Goal: Transaction & Acquisition: Purchase product/service

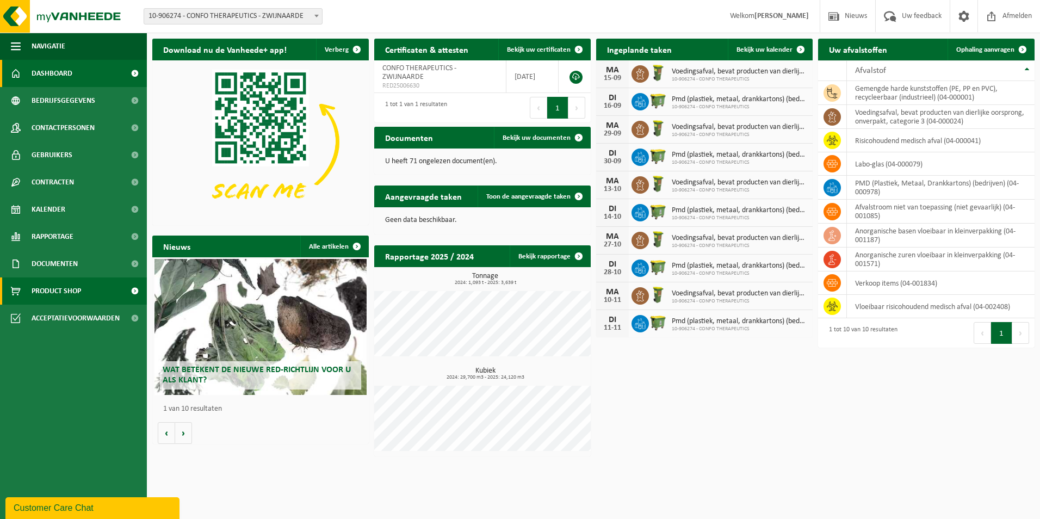
click at [59, 290] on span "Product Shop" at bounding box center [56, 290] width 49 height 27
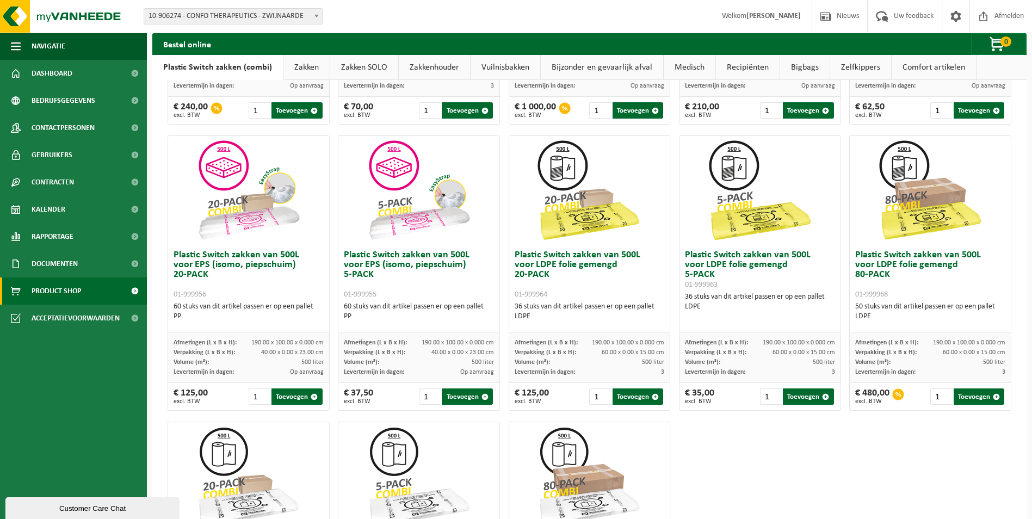
scroll to position [272, 0]
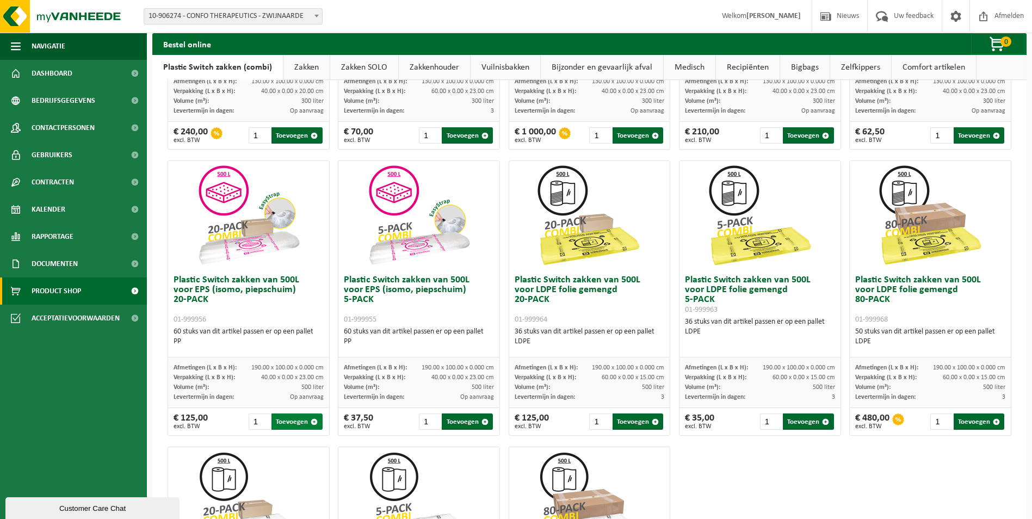
click at [295, 421] on button "Toevoegen" at bounding box center [296, 421] width 51 height 16
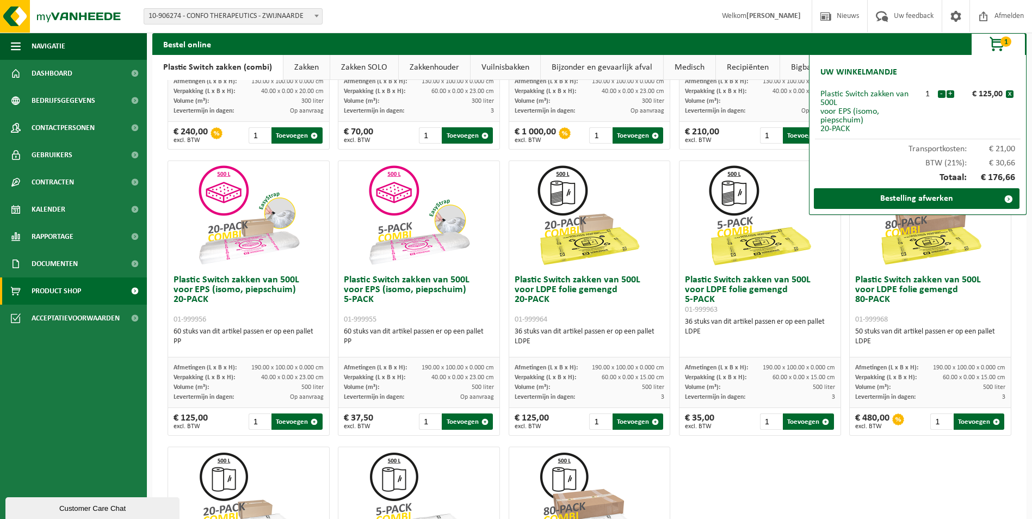
click at [918, 456] on div "Plastic Switch zakken van 300L voor harde kunststoffen 20-PACK 01-999950 60 stu…" at bounding box center [589, 298] width 852 height 858
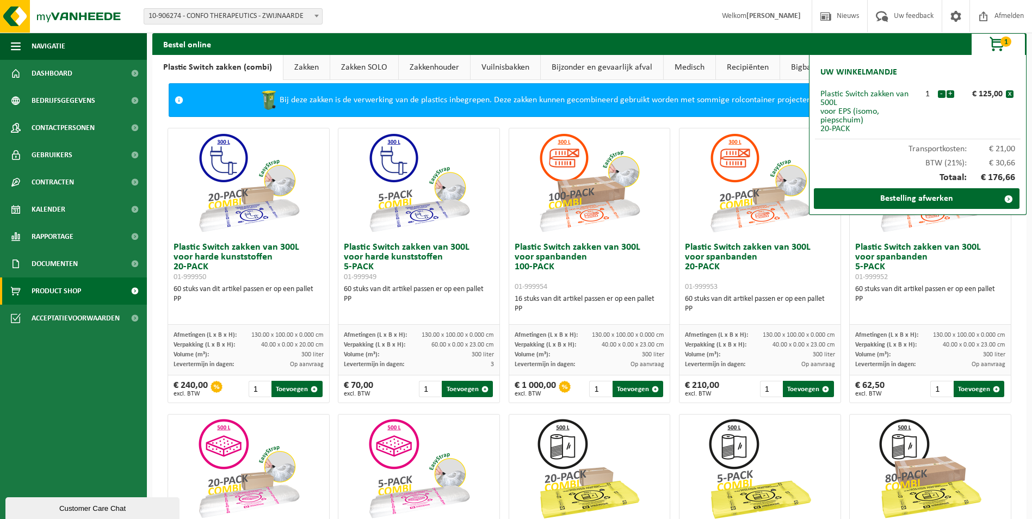
scroll to position [0, 0]
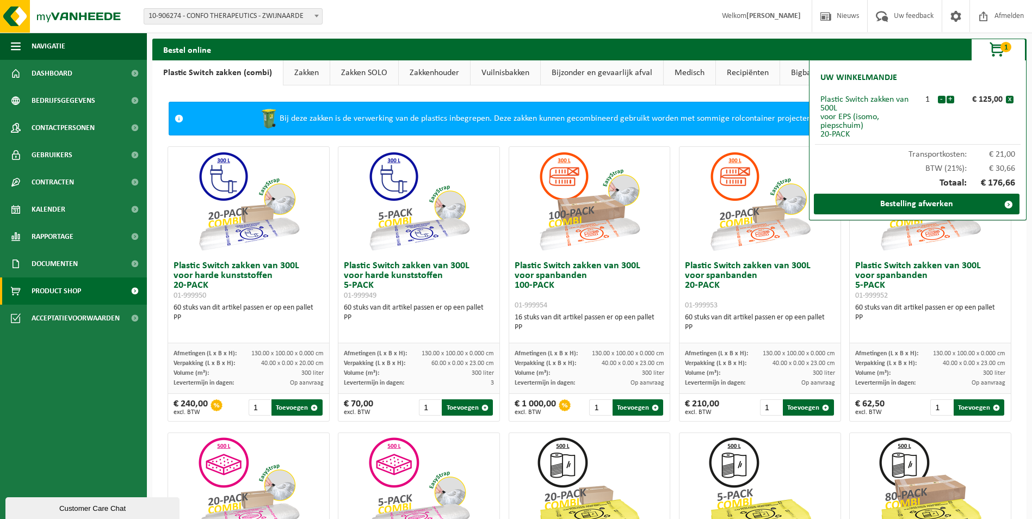
click at [504, 70] on link "Vuilnisbakken" at bounding box center [505, 72] width 70 height 25
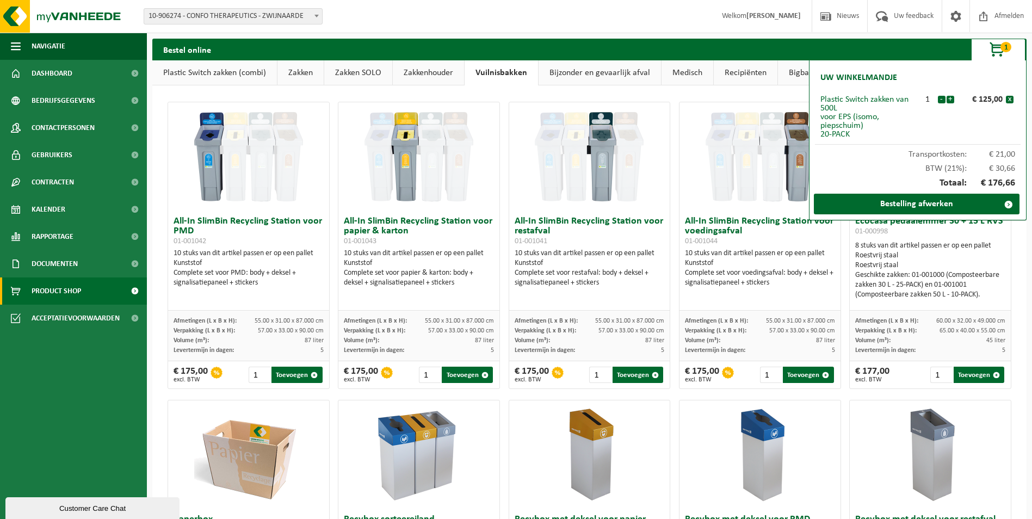
click at [583, 70] on link "Bijzonder en gevaarlijk afval" at bounding box center [599, 72] width 122 height 25
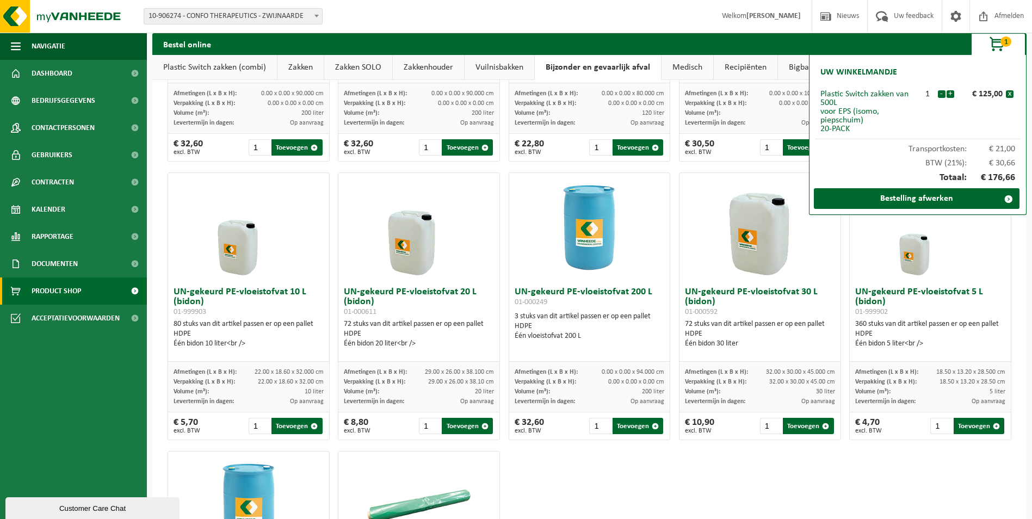
scroll to position [218, 0]
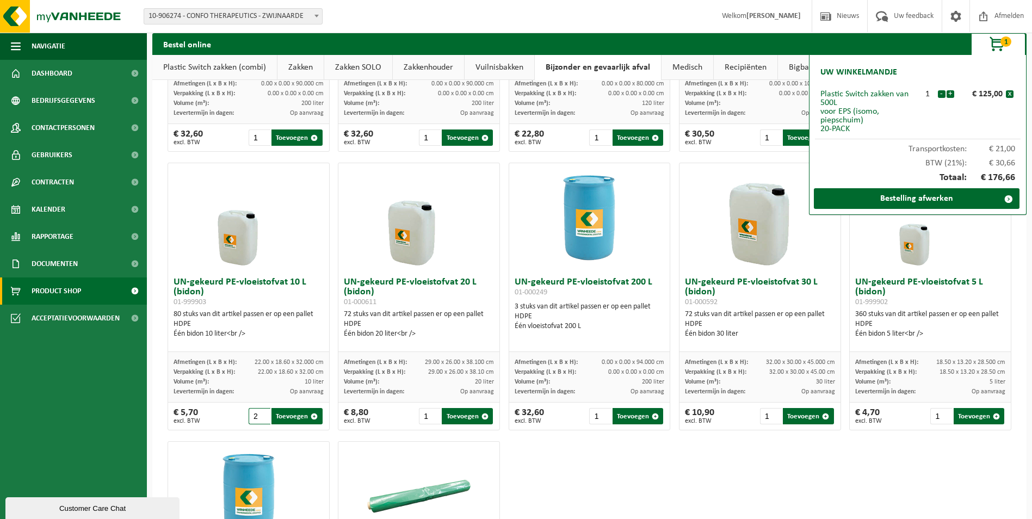
click at [262, 414] on input "2" at bounding box center [259, 416] width 22 height 16
click at [262, 414] on input "3" at bounding box center [259, 416] width 22 height 16
click at [262, 414] on input "4" at bounding box center [259, 416] width 22 height 16
click at [262, 414] on input "5" at bounding box center [259, 416] width 22 height 16
click at [262, 414] on input "6" at bounding box center [259, 416] width 22 height 16
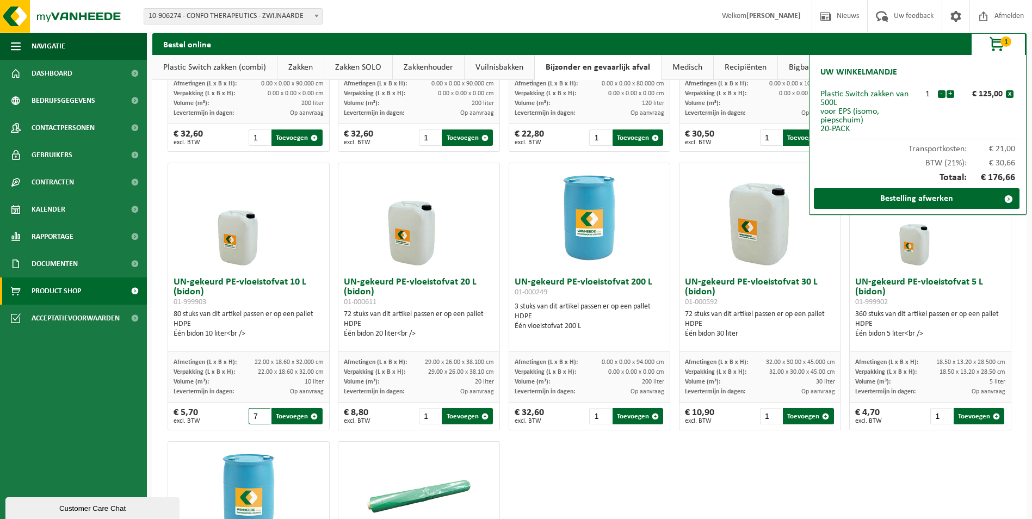
click at [262, 414] on input "7" at bounding box center [259, 416] width 22 height 16
click at [262, 414] on input "8" at bounding box center [259, 416] width 22 height 16
click at [262, 414] on input "9" at bounding box center [259, 416] width 22 height 16
click at [262, 414] on input "10" at bounding box center [259, 416] width 22 height 16
click at [262, 414] on input "11" at bounding box center [259, 416] width 22 height 16
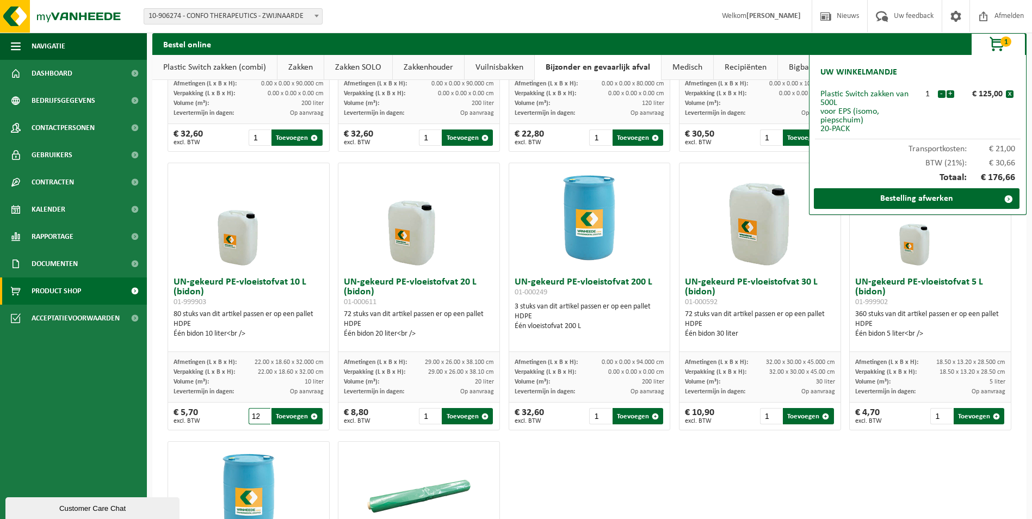
click at [262, 414] on input "12" at bounding box center [259, 416] width 22 height 16
click at [262, 414] on input "13" at bounding box center [259, 416] width 22 height 16
click at [262, 414] on input "14" at bounding box center [259, 416] width 22 height 16
click at [262, 414] on input "15" at bounding box center [259, 416] width 22 height 16
click at [262, 414] on input "16" at bounding box center [259, 416] width 22 height 16
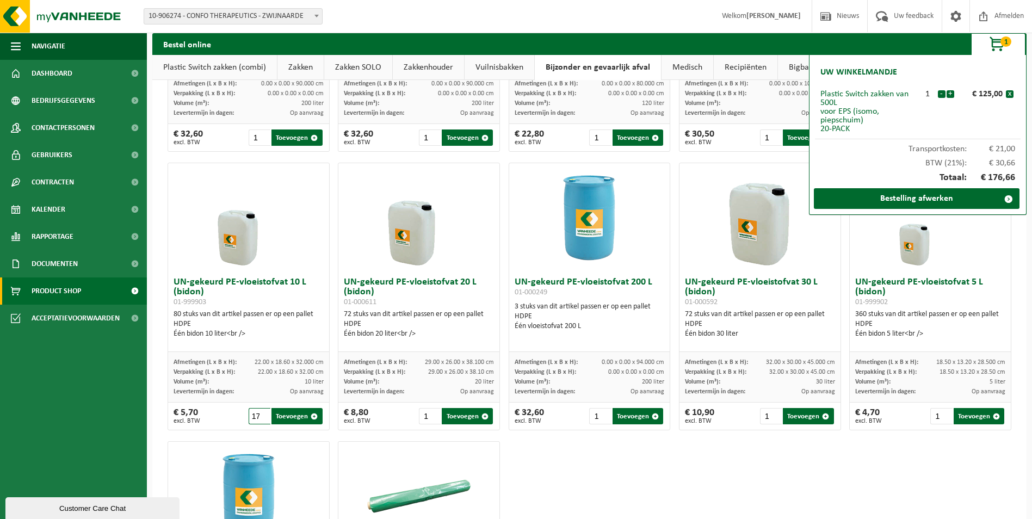
click at [262, 414] on input "17" at bounding box center [259, 416] width 22 height 16
click at [262, 414] on input "18" at bounding box center [259, 416] width 22 height 16
click at [262, 414] on input "19" at bounding box center [259, 416] width 22 height 16
type input "20"
click at [262, 414] on input "20" at bounding box center [259, 416] width 22 height 16
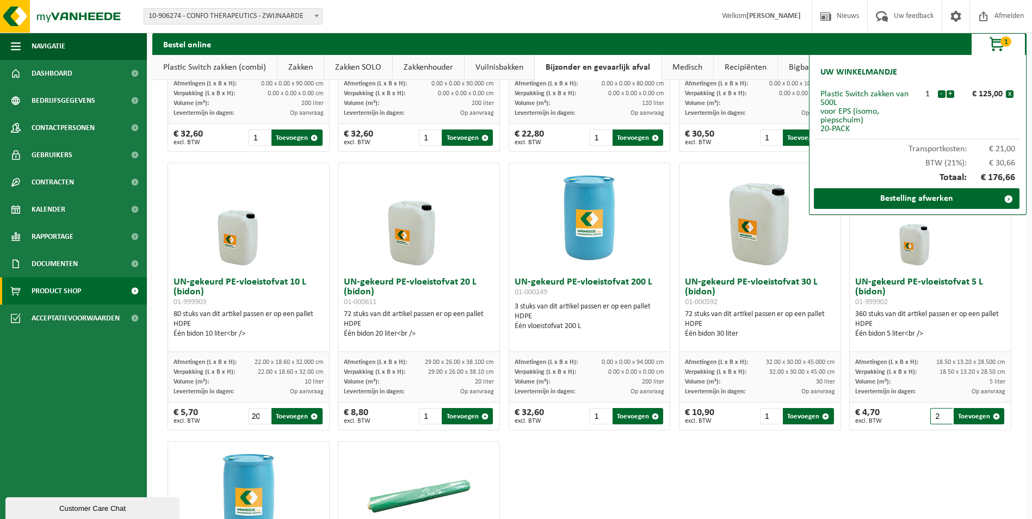
click at [937, 415] on input "2" at bounding box center [941, 416] width 22 height 16
click at [937, 415] on input "3" at bounding box center [941, 416] width 22 height 16
click at [937, 415] on input "4" at bounding box center [941, 416] width 22 height 16
type input "5"
click at [937, 414] on input "5" at bounding box center [941, 416] width 22 height 16
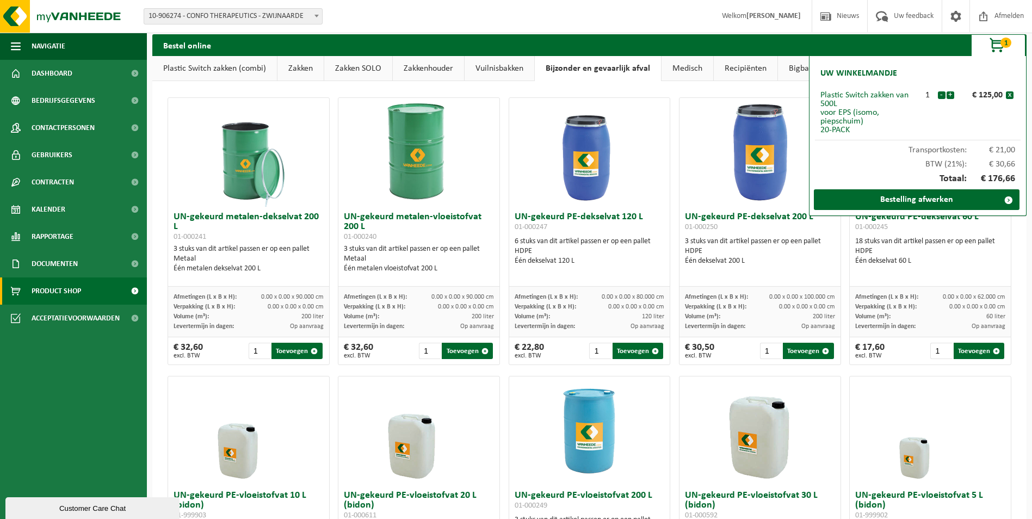
scroll to position [0, 0]
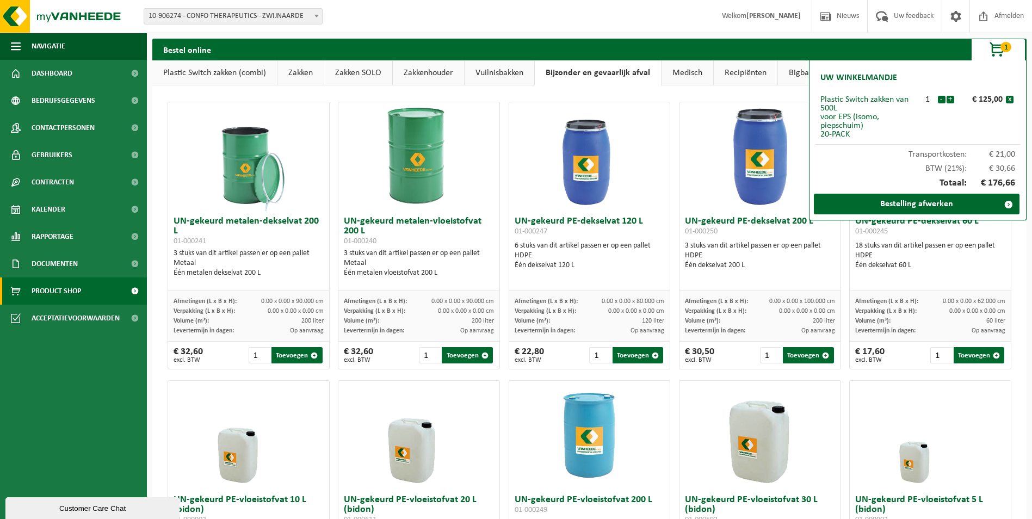
click at [688, 69] on link "Medisch" at bounding box center [687, 72] width 52 height 25
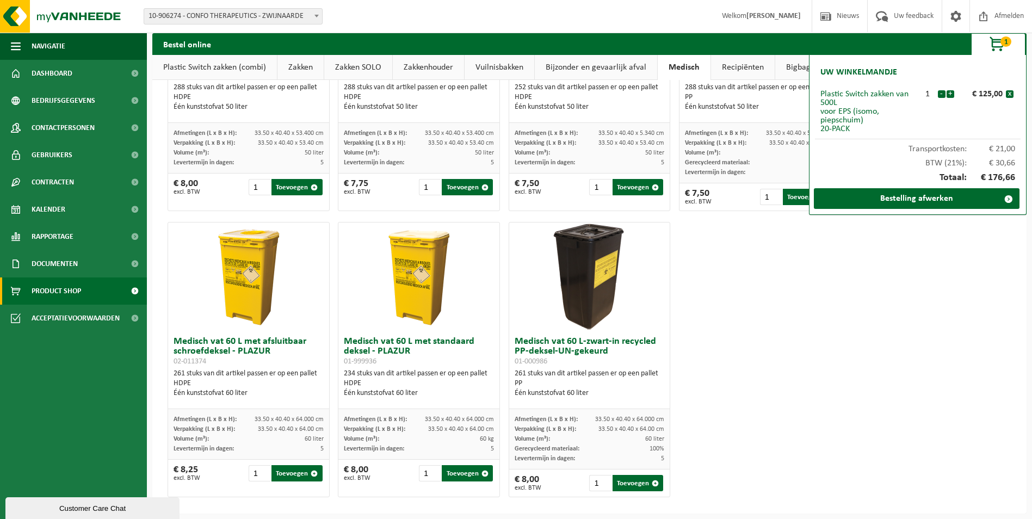
scroll to position [457, 0]
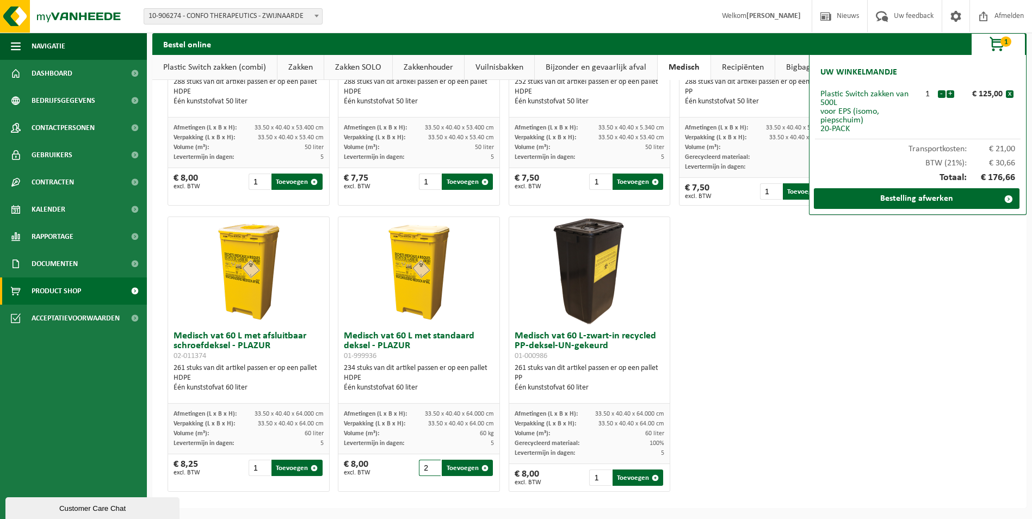
click at [432, 465] on input "2" at bounding box center [430, 467] width 22 height 16
click at [432, 465] on input "3" at bounding box center [430, 467] width 22 height 16
click at [432, 465] on input "4" at bounding box center [430, 467] width 22 height 16
click at [432, 465] on input "5" at bounding box center [430, 467] width 22 height 16
click at [432, 465] on input "6" at bounding box center [430, 467] width 22 height 16
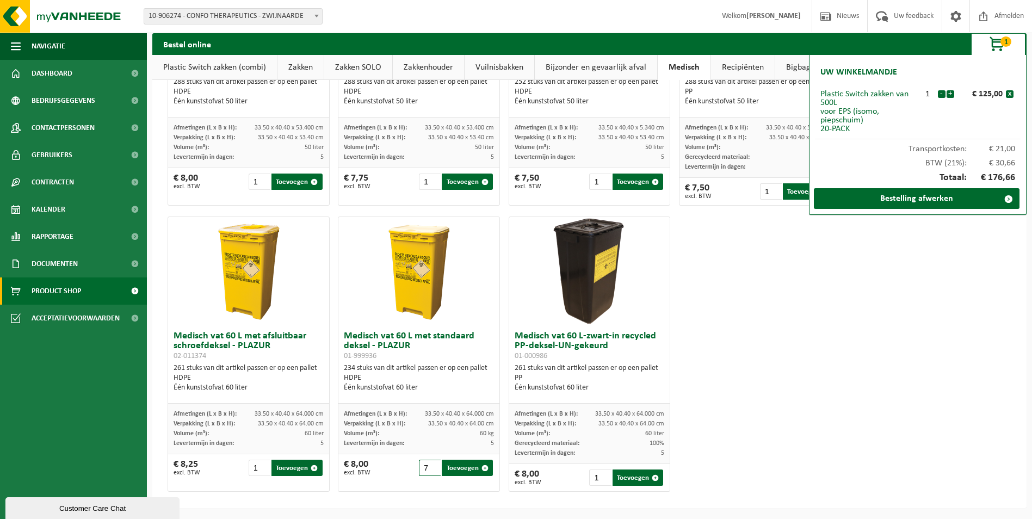
click at [432, 465] on input "7" at bounding box center [430, 467] width 22 height 16
click at [432, 465] on input "8" at bounding box center [430, 467] width 22 height 16
click at [432, 465] on input "9" at bounding box center [430, 467] width 22 height 16
click at [432, 465] on input "10" at bounding box center [430, 467] width 22 height 16
click at [432, 465] on input "11" at bounding box center [430, 467] width 22 height 16
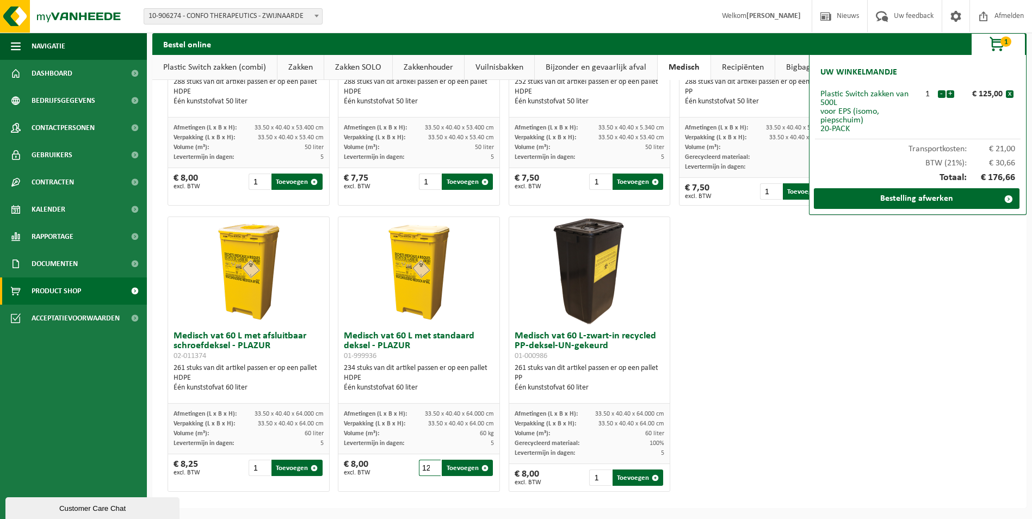
click at [432, 465] on input "12" at bounding box center [430, 467] width 22 height 16
click at [432, 465] on input "13" at bounding box center [430, 467] width 22 height 16
click at [432, 465] on input "14" at bounding box center [430, 467] width 22 height 16
click at [432, 465] on input "15" at bounding box center [430, 467] width 22 height 16
click at [432, 465] on input "16" at bounding box center [430, 467] width 22 height 16
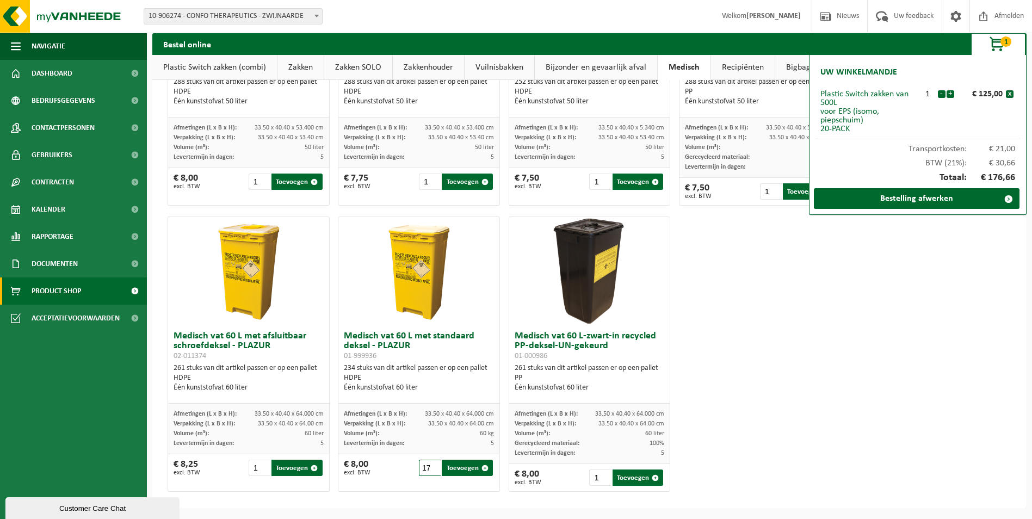
click at [432, 465] on input "17" at bounding box center [430, 467] width 22 height 16
click at [432, 465] on input "18" at bounding box center [430, 467] width 22 height 16
click at [432, 465] on input "19" at bounding box center [430, 467] width 22 height 16
click at [432, 465] on input "20" at bounding box center [430, 467] width 22 height 16
click at [432, 465] on input "21" at bounding box center [430, 467] width 22 height 16
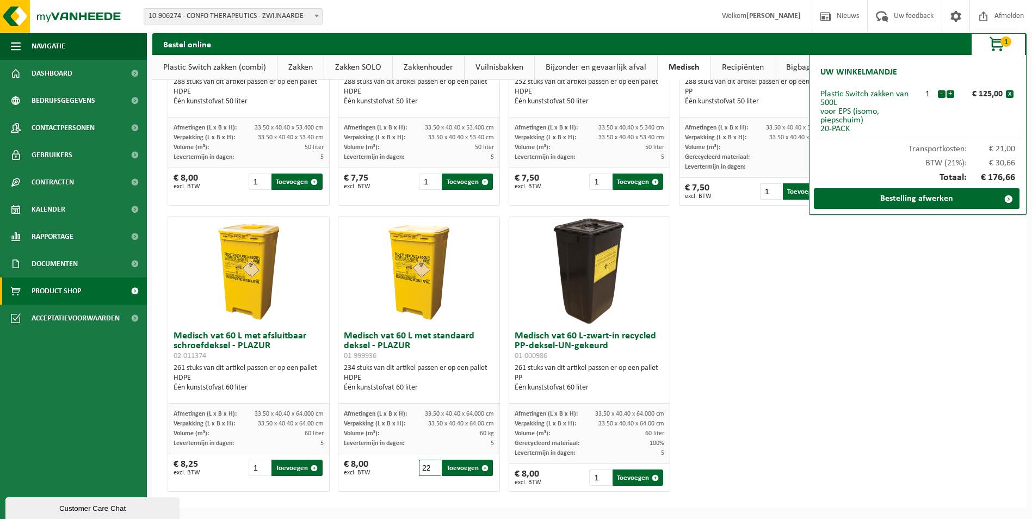
click at [432, 465] on input "22" at bounding box center [430, 467] width 22 height 16
click at [432, 465] on input "23" at bounding box center [430, 467] width 22 height 16
click at [432, 465] on input "24" at bounding box center [430, 467] width 22 height 16
click at [432, 465] on input "25" at bounding box center [430, 467] width 22 height 16
click at [432, 465] on input "26" at bounding box center [430, 467] width 22 height 16
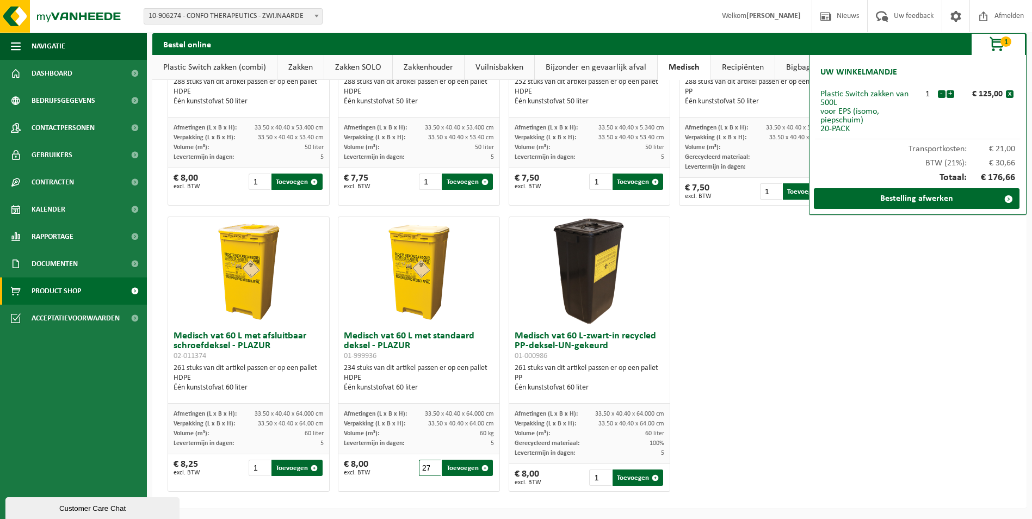
click at [432, 465] on input "27" at bounding box center [430, 467] width 22 height 16
click at [432, 465] on input "28" at bounding box center [430, 467] width 22 height 16
click at [432, 465] on input "29" at bounding box center [430, 467] width 22 height 16
type input "30"
click at [432, 465] on input "30" at bounding box center [430, 467] width 22 height 16
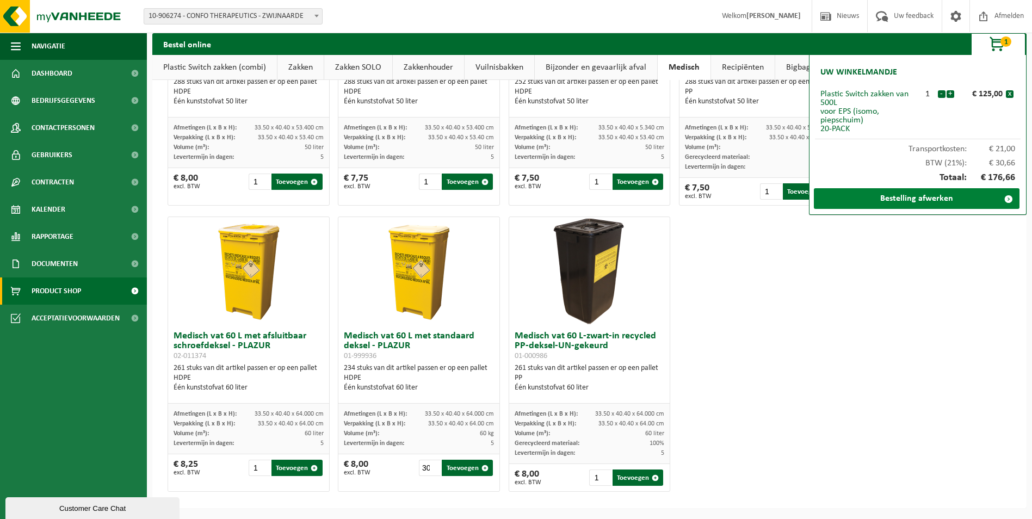
click at [891, 196] on link "Bestelling afwerken" at bounding box center [916, 198] width 206 height 21
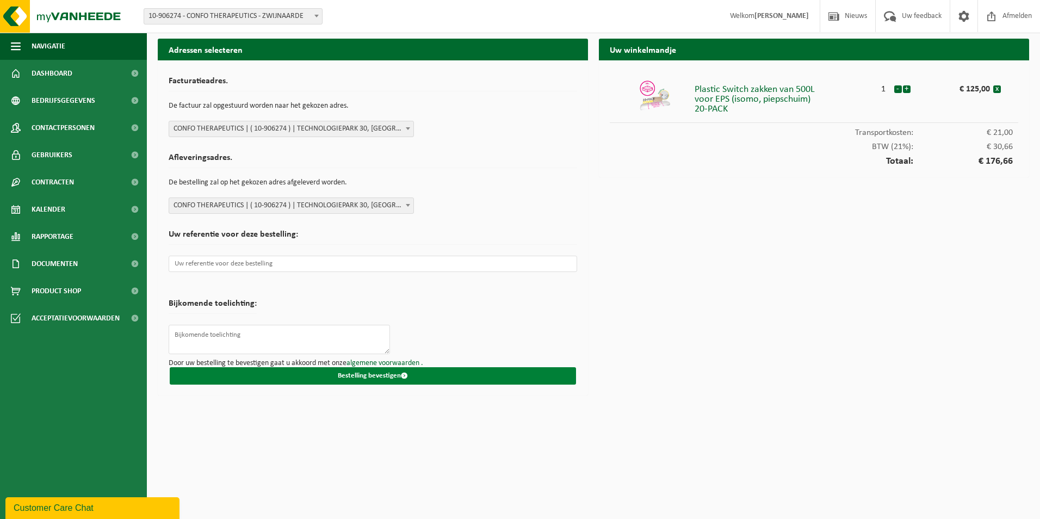
click at [382, 377] on button "Bestelling bevestigen" at bounding box center [373, 375] width 406 height 17
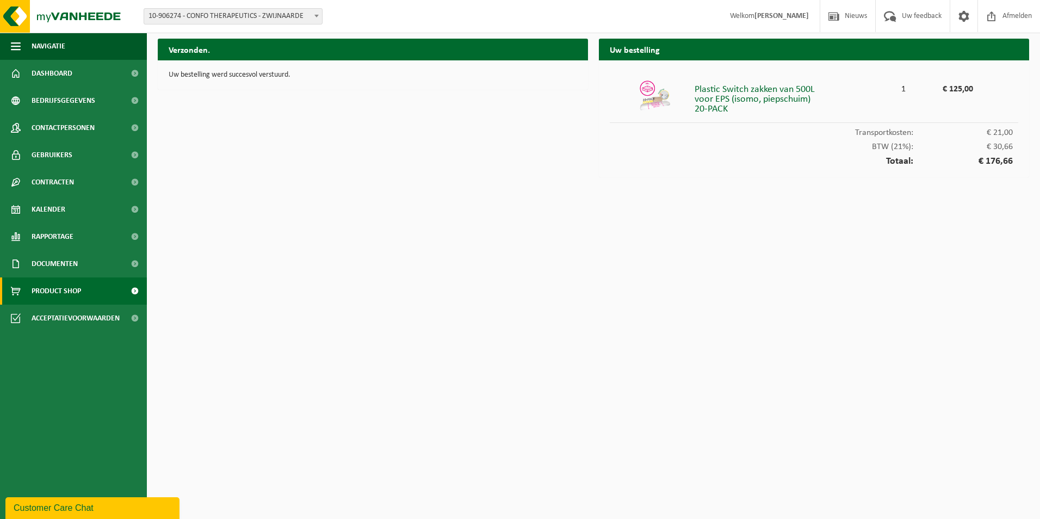
click at [61, 287] on span "Product Shop" at bounding box center [56, 290] width 49 height 27
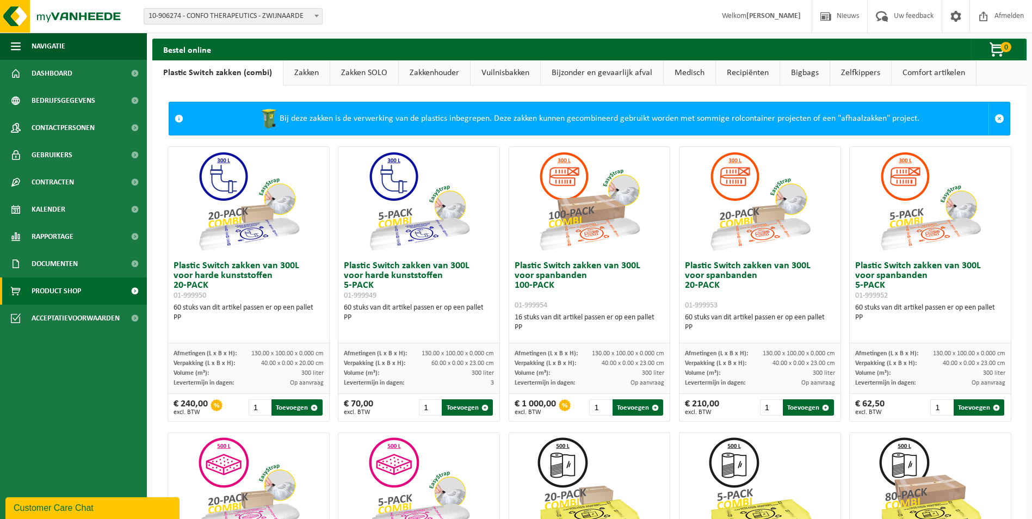
click at [742, 73] on link "Recipiënten" at bounding box center [748, 72] width 64 height 25
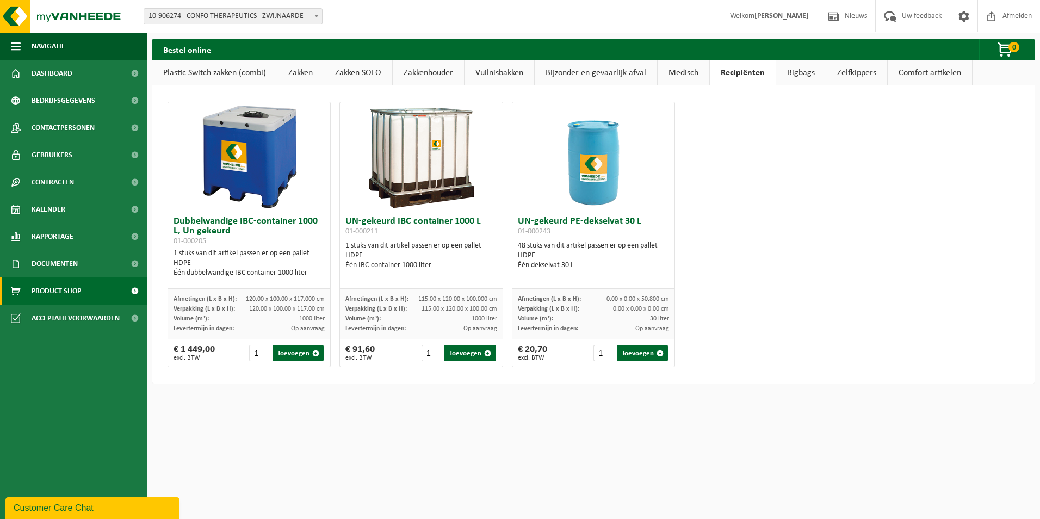
click at [588, 71] on link "Bijzonder en gevaarlijk afval" at bounding box center [596, 72] width 122 height 25
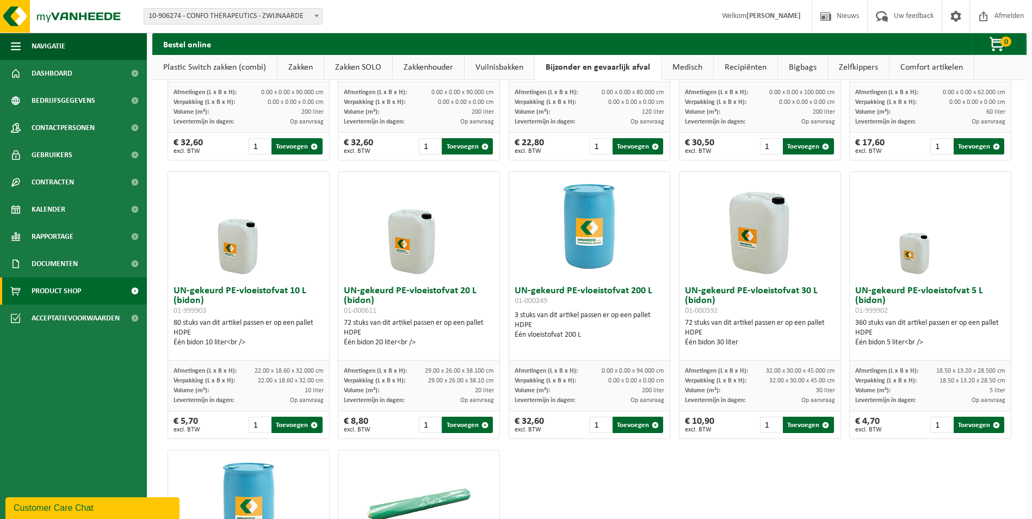
scroll to position [272, 0]
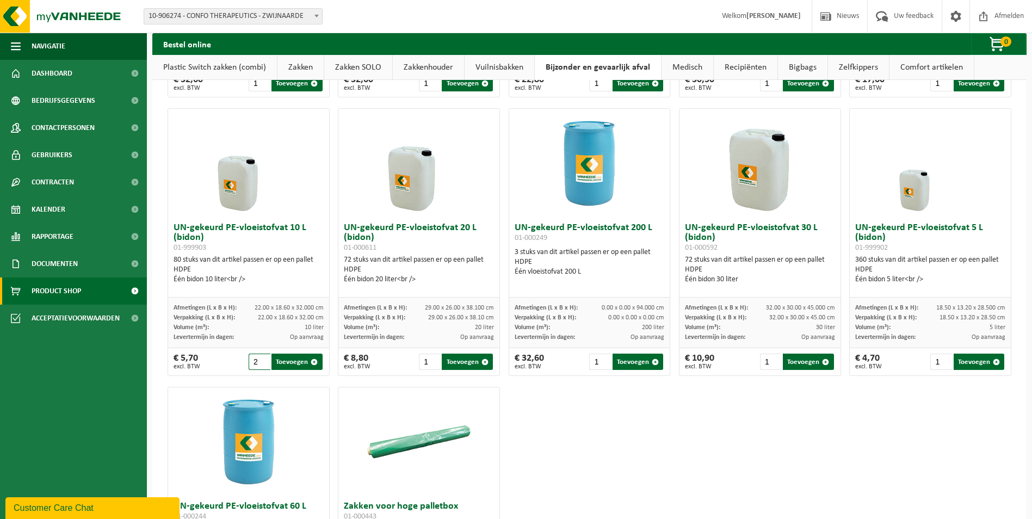
click at [259, 358] on input "2" at bounding box center [259, 361] width 22 height 16
click at [259, 358] on input "3" at bounding box center [259, 361] width 22 height 16
click at [259, 358] on input "4" at bounding box center [259, 361] width 22 height 16
click at [259, 358] on input "5" at bounding box center [259, 361] width 22 height 16
click at [259, 358] on input "6" at bounding box center [259, 361] width 22 height 16
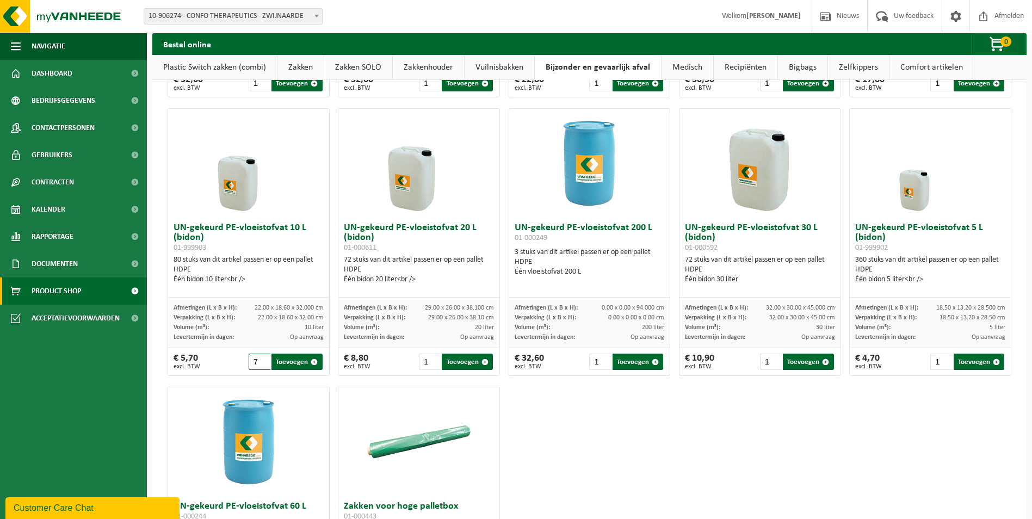
click at [259, 358] on input "7" at bounding box center [259, 361] width 22 height 16
click at [259, 358] on input "8" at bounding box center [259, 361] width 22 height 16
click at [259, 358] on input "9" at bounding box center [259, 361] width 22 height 16
click at [259, 358] on input "10" at bounding box center [259, 361] width 22 height 16
click at [259, 358] on input "11" at bounding box center [259, 361] width 22 height 16
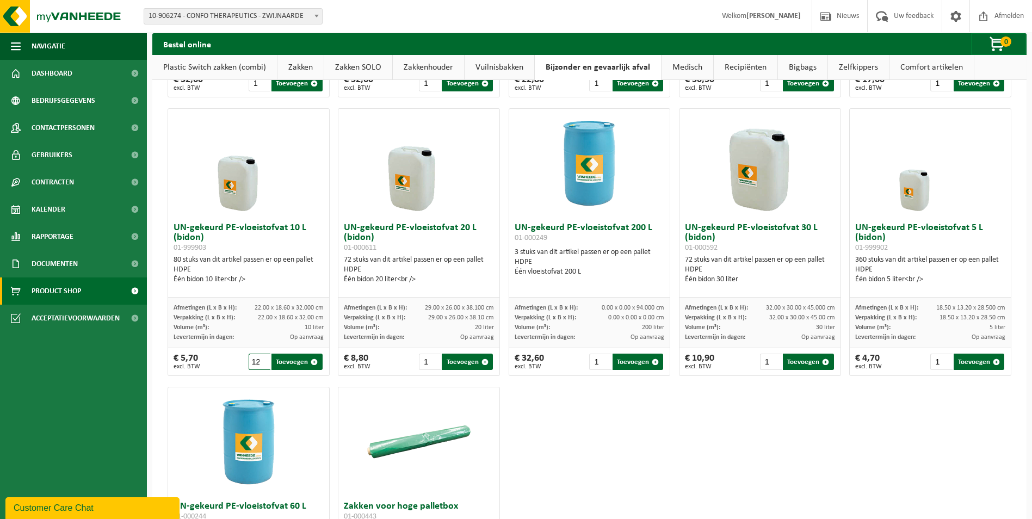
click at [259, 358] on input "12" at bounding box center [259, 361] width 22 height 16
click at [259, 358] on input "13" at bounding box center [259, 361] width 22 height 16
click at [259, 358] on input "14" at bounding box center [259, 361] width 22 height 16
click at [259, 358] on input "15" at bounding box center [259, 361] width 22 height 16
click at [259, 358] on input "16" at bounding box center [259, 361] width 22 height 16
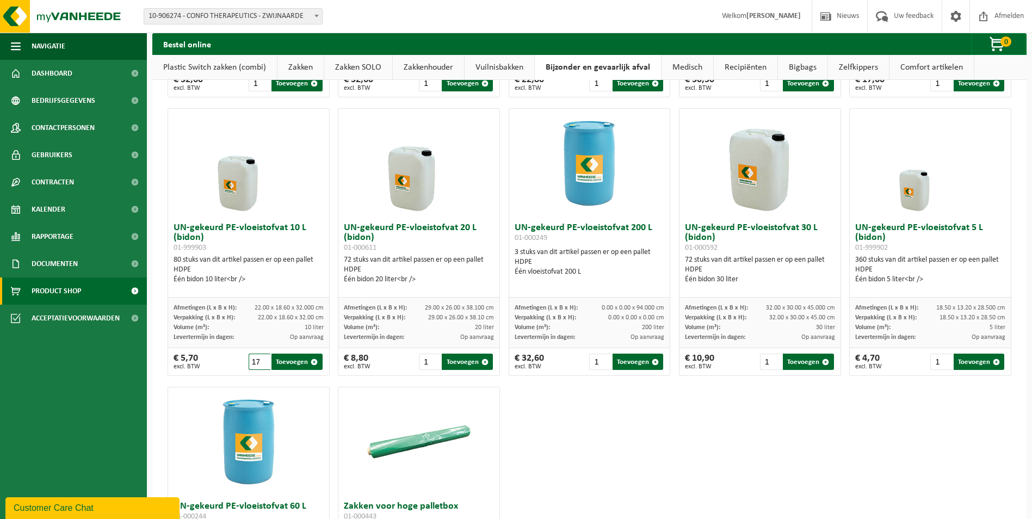
click at [259, 358] on input "17" at bounding box center [259, 361] width 22 height 16
click at [259, 358] on input "18" at bounding box center [259, 361] width 22 height 16
click at [259, 358] on input "19" at bounding box center [259, 361] width 22 height 16
click at [259, 358] on input "20" at bounding box center [259, 361] width 22 height 16
click at [287, 360] on button "Toevoegen" at bounding box center [296, 361] width 51 height 16
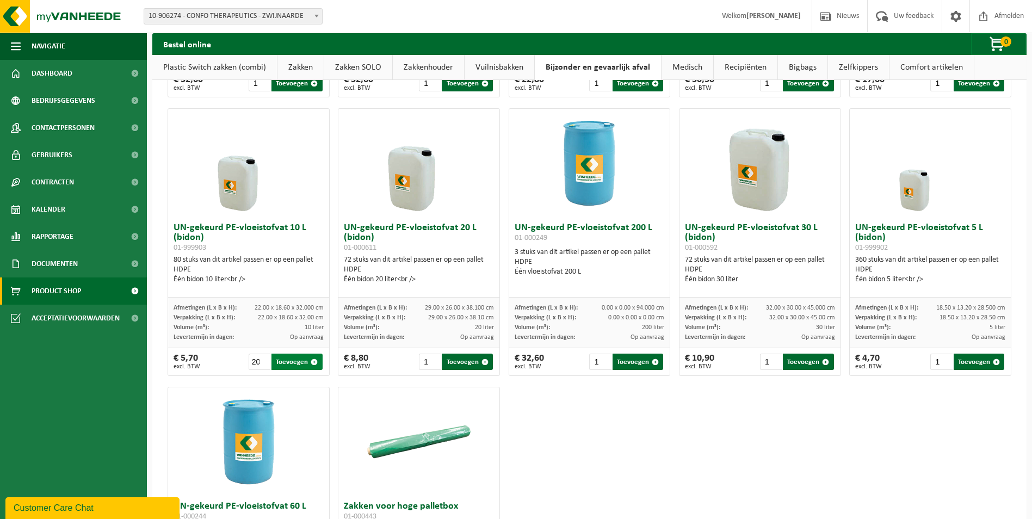
type input "1"
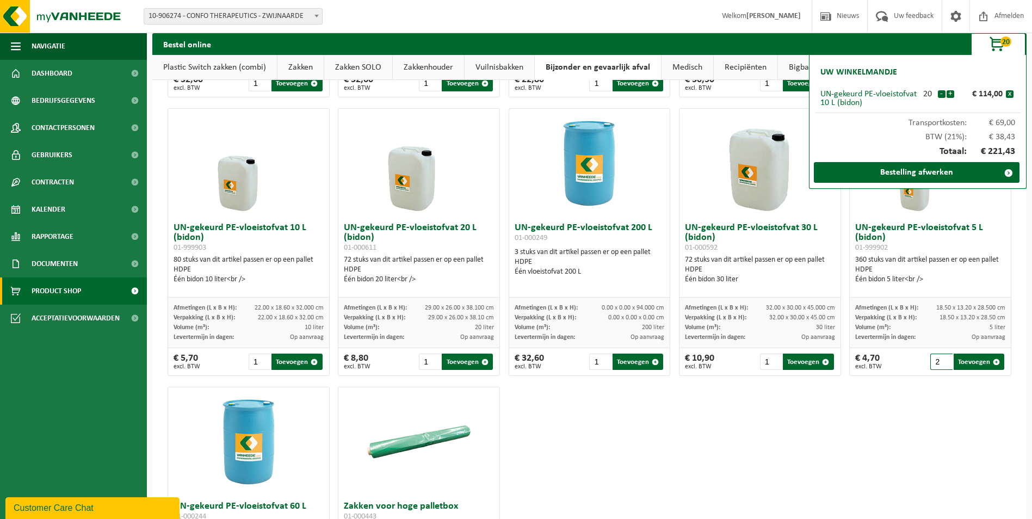
click at [937, 360] on input "2" at bounding box center [941, 361] width 22 height 16
click at [937, 360] on input "3" at bounding box center [941, 361] width 22 height 16
click at [937, 360] on input "4" at bounding box center [941, 361] width 22 height 16
click at [937, 360] on input "5" at bounding box center [941, 361] width 22 height 16
click at [967, 359] on button "Toevoegen" at bounding box center [978, 361] width 51 height 16
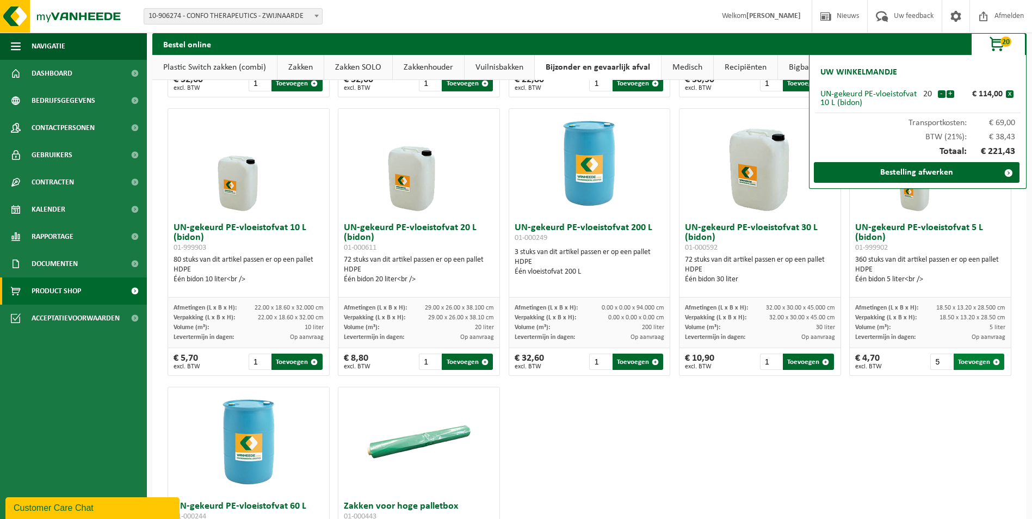
type input "1"
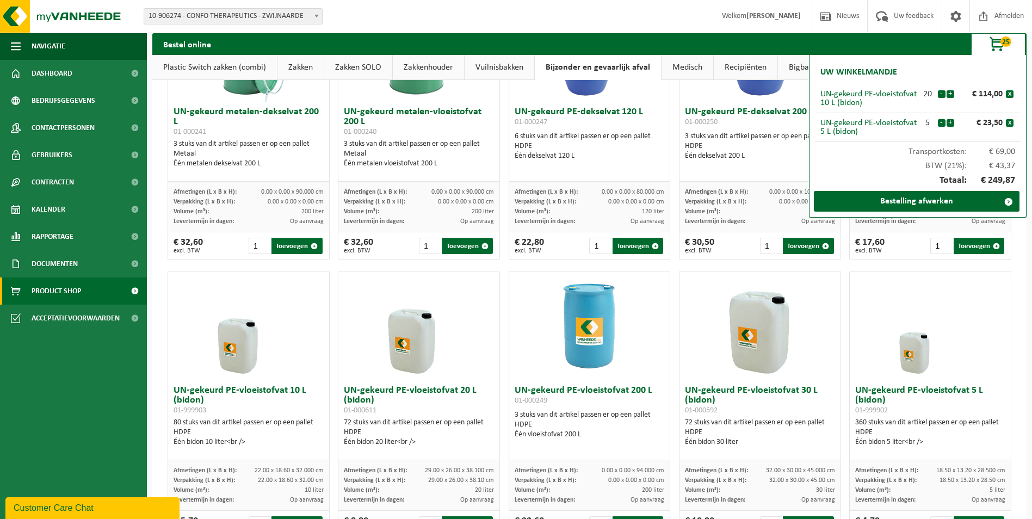
scroll to position [0, 0]
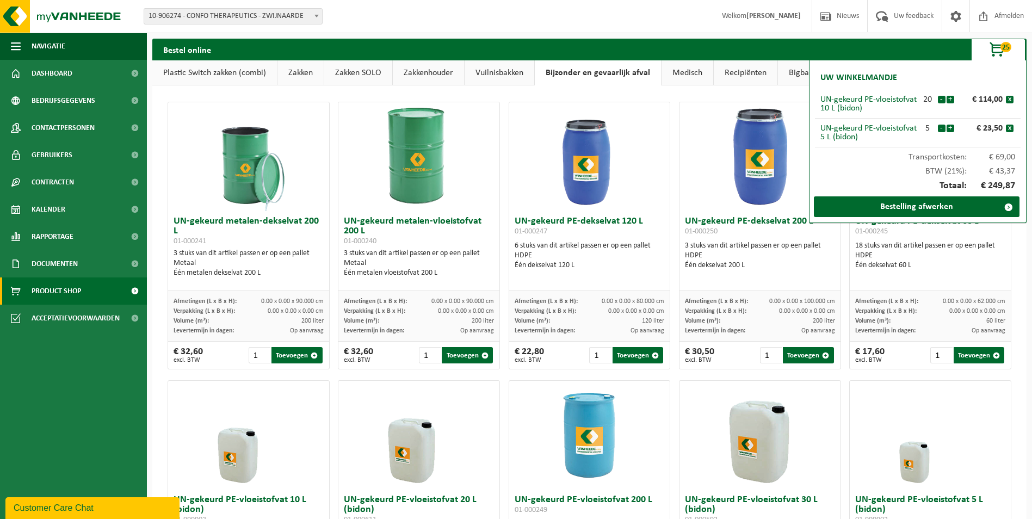
click at [503, 70] on link "Vuilnisbakken" at bounding box center [499, 72] width 70 height 25
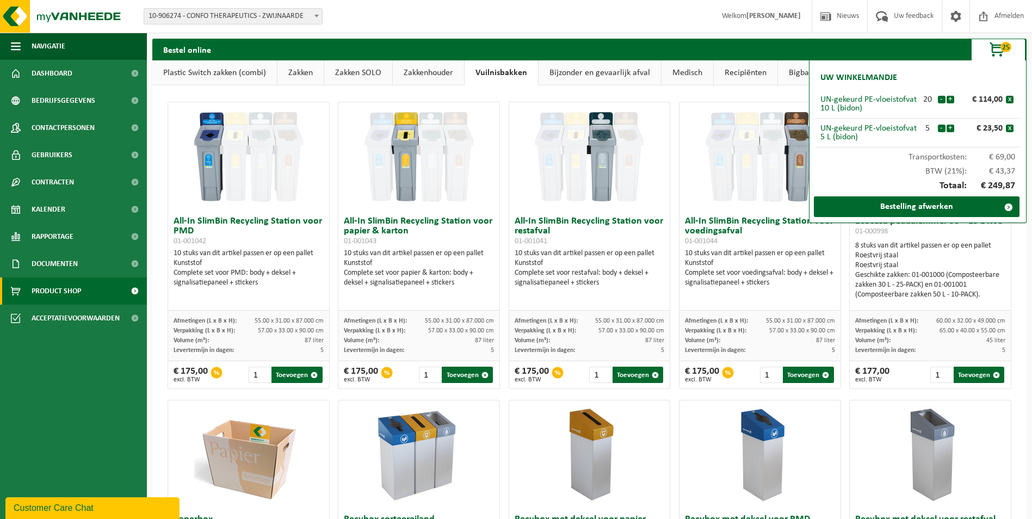
click at [567, 72] on link "Bijzonder en gevaarlijk afval" at bounding box center [599, 72] width 122 height 25
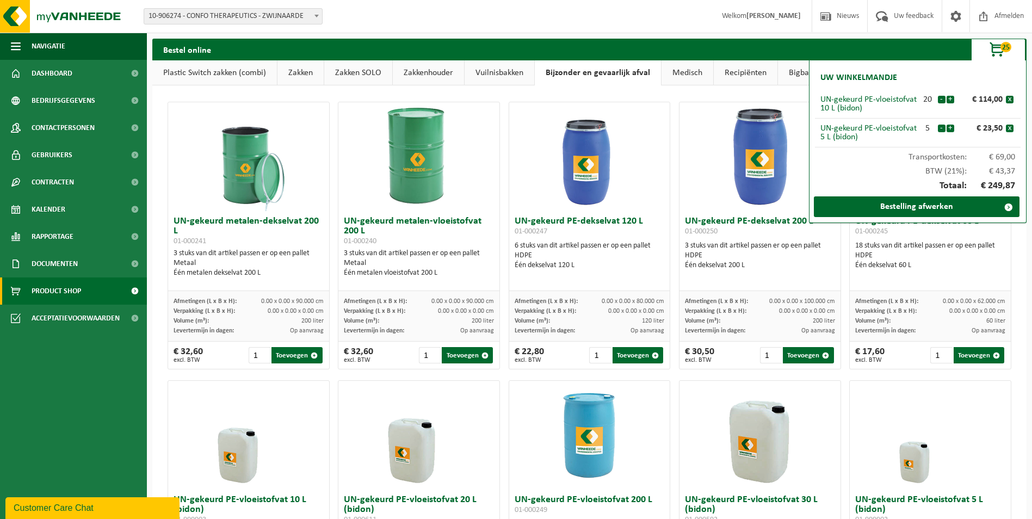
click at [692, 74] on link "Medisch" at bounding box center [687, 72] width 52 height 25
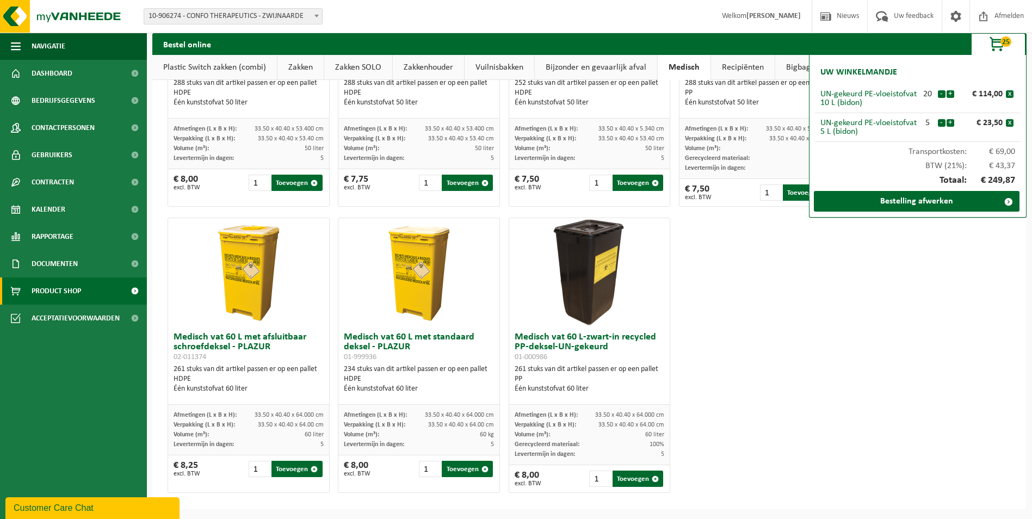
scroll to position [457, 0]
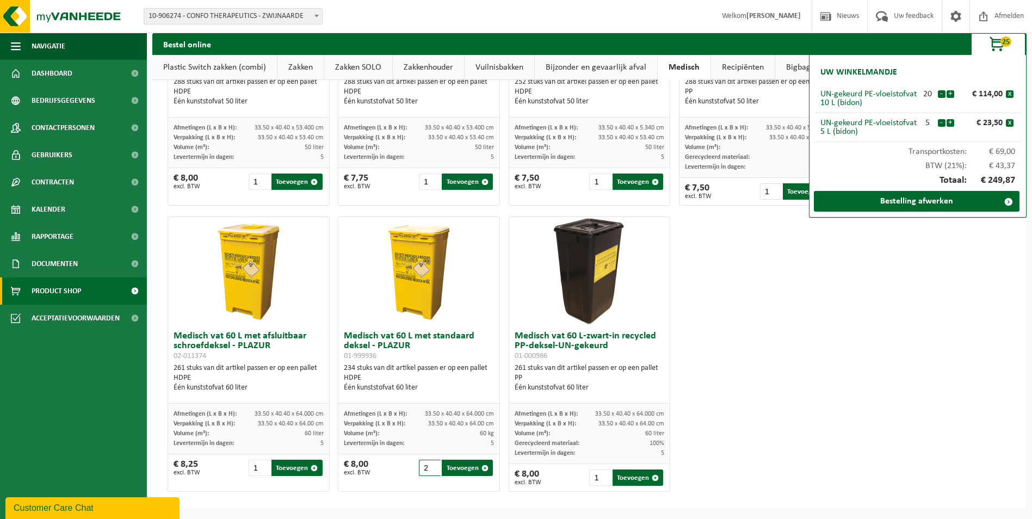
click at [432, 466] on input "2" at bounding box center [430, 467] width 22 height 16
click at [432, 466] on input "4" at bounding box center [430, 467] width 22 height 16
click at [432, 466] on input "5" at bounding box center [430, 467] width 22 height 16
click at [432, 466] on input "6" at bounding box center [430, 467] width 22 height 16
click at [432, 466] on input "7" at bounding box center [430, 467] width 22 height 16
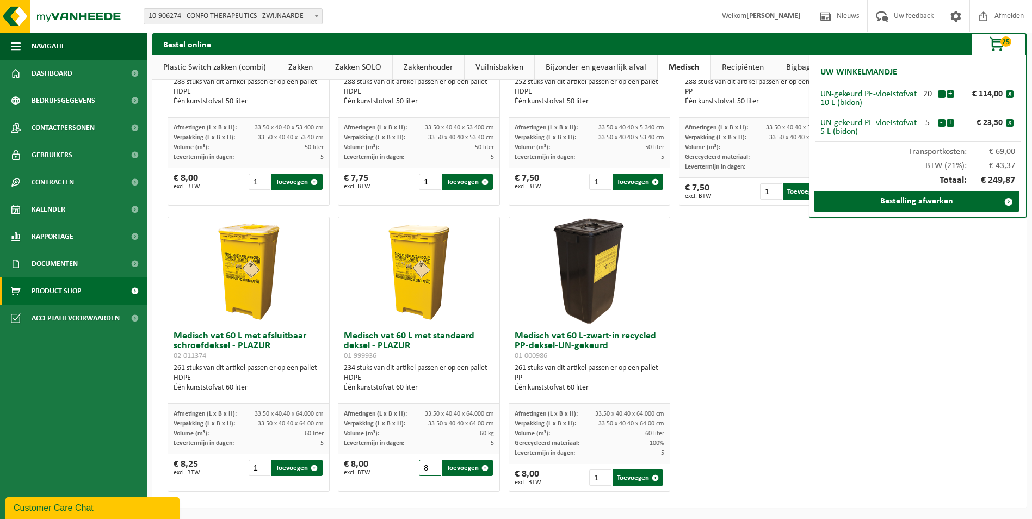
click at [432, 466] on input "8" at bounding box center [430, 467] width 22 height 16
click at [432, 466] on input "10" at bounding box center [430, 467] width 22 height 16
click at [432, 466] on input "11" at bounding box center [430, 467] width 22 height 16
click at [432, 466] on input "12" at bounding box center [430, 467] width 22 height 16
click at [432, 466] on input "13" at bounding box center [430, 467] width 22 height 16
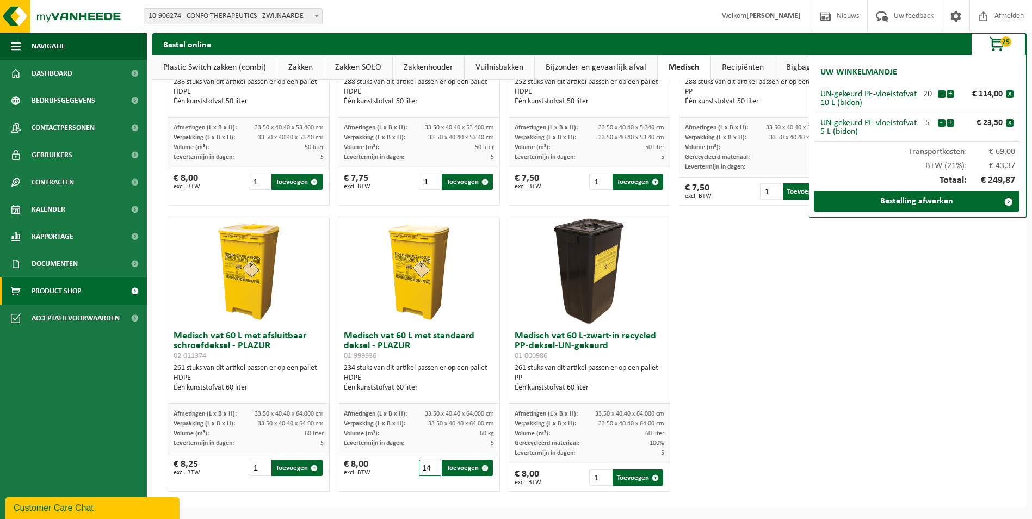
click at [432, 466] on input "14" at bounding box center [430, 467] width 22 height 16
click at [432, 466] on input "15" at bounding box center [430, 467] width 22 height 16
click at [432, 466] on input "17" at bounding box center [430, 467] width 22 height 16
click at [432, 466] on input "18" at bounding box center [430, 467] width 22 height 16
click at [432, 466] on input "19" at bounding box center [430, 467] width 22 height 16
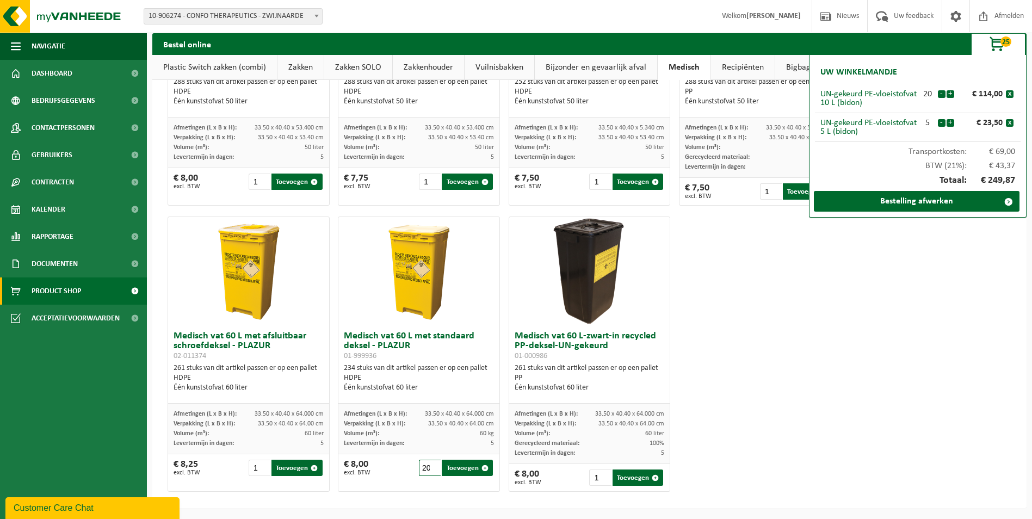
click at [432, 466] on input "20" at bounding box center [430, 467] width 22 height 16
click at [432, 466] on input "21" at bounding box center [430, 467] width 22 height 16
click at [432, 466] on input "22" at bounding box center [430, 467] width 22 height 16
click at [432, 466] on input "23" at bounding box center [430, 467] width 22 height 16
click at [432, 466] on input "24" at bounding box center [430, 467] width 22 height 16
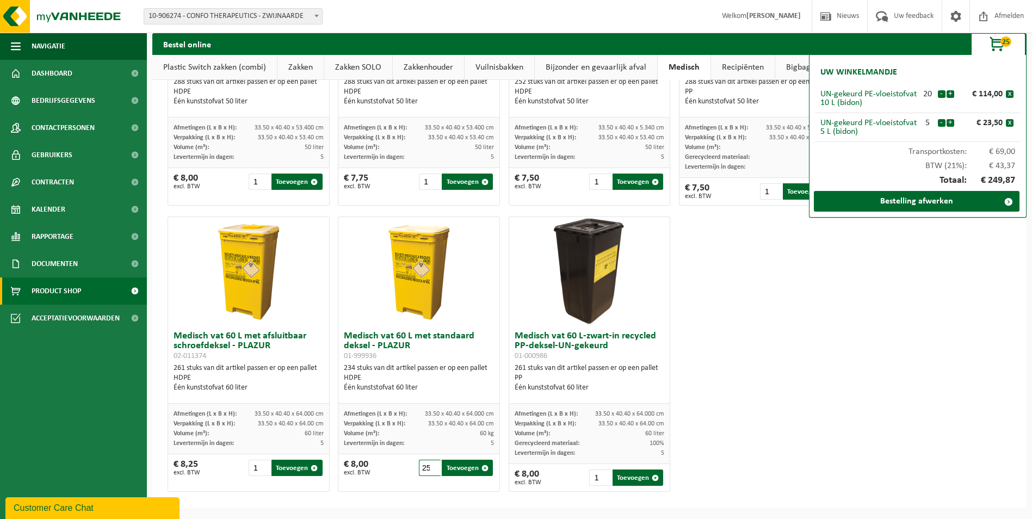
click at [432, 466] on input "25" at bounding box center [430, 467] width 22 height 16
click at [432, 466] on input "26" at bounding box center [430, 467] width 22 height 16
click at [432, 466] on input "27" at bounding box center [430, 467] width 22 height 16
click at [432, 466] on input "28" at bounding box center [430, 467] width 22 height 16
click at [432, 466] on input "29" at bounding box center [430, 467] width 22 height 16
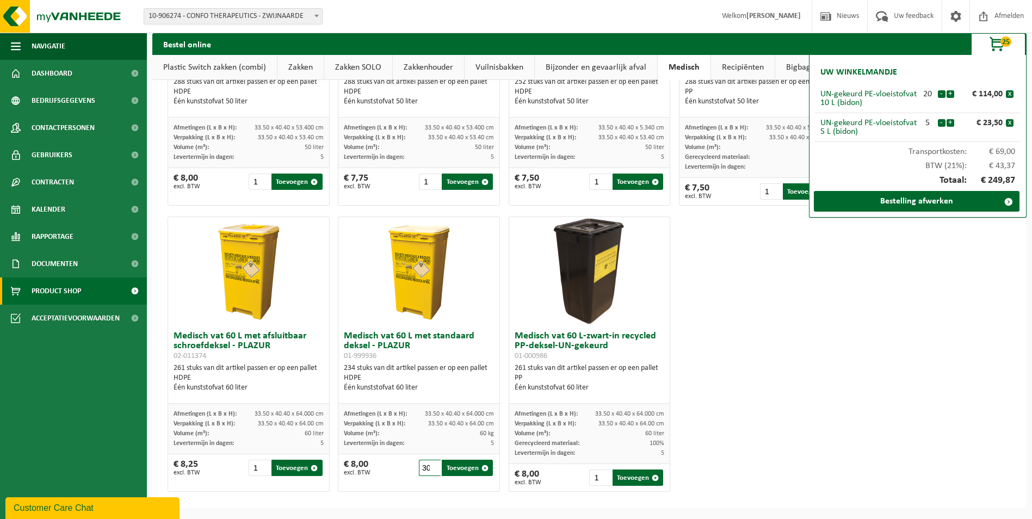
click at [432, 466] on input "30" at bounding box center [430, 467] width 22 height 16
click at [432, 466] on input "31" at bounding box center [430, 467] width 22 height 16
click at [432, 466] on input "32" at bounding box center [430, 467] width 22 height 16
click at [454, 466] on button "Toevoegen" at bounding box center [467, 467] width 51 height 16
type input "1"
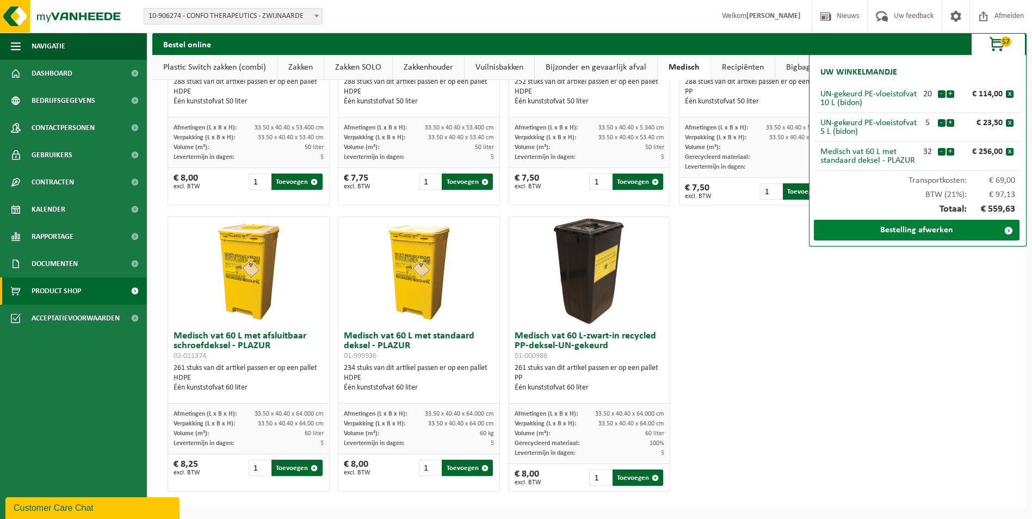
click at [899, 225] on link "Bestelling afwerken" at bounding box center [916, 230] width 206 height 21
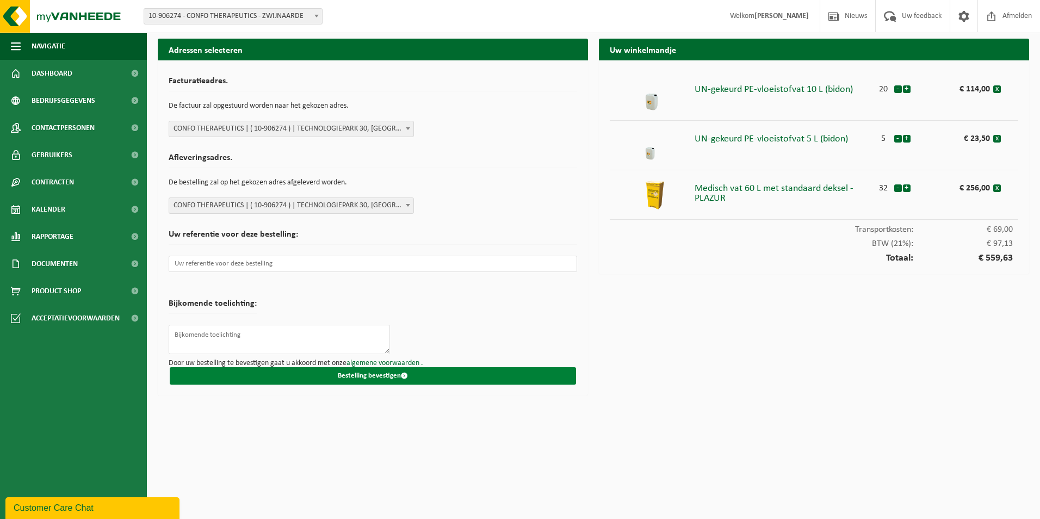
click at [483, 375] on button "Bestelling bevestigen" at bounding box center [373, 375] width 406 height 17
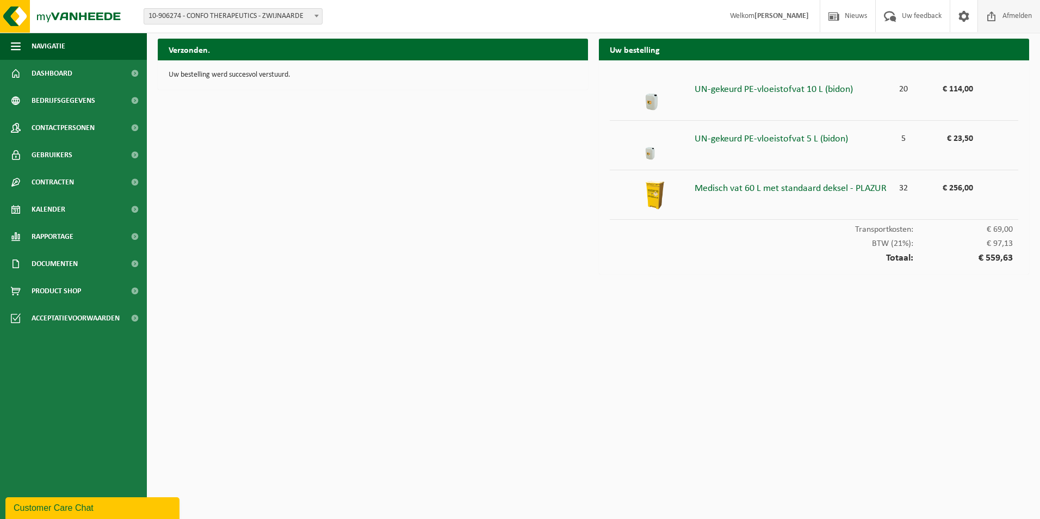
click at [999, 14] on span "Afmelden" at bounding box center [1016, 16] width 35 height 32
